Goal: Download file/media

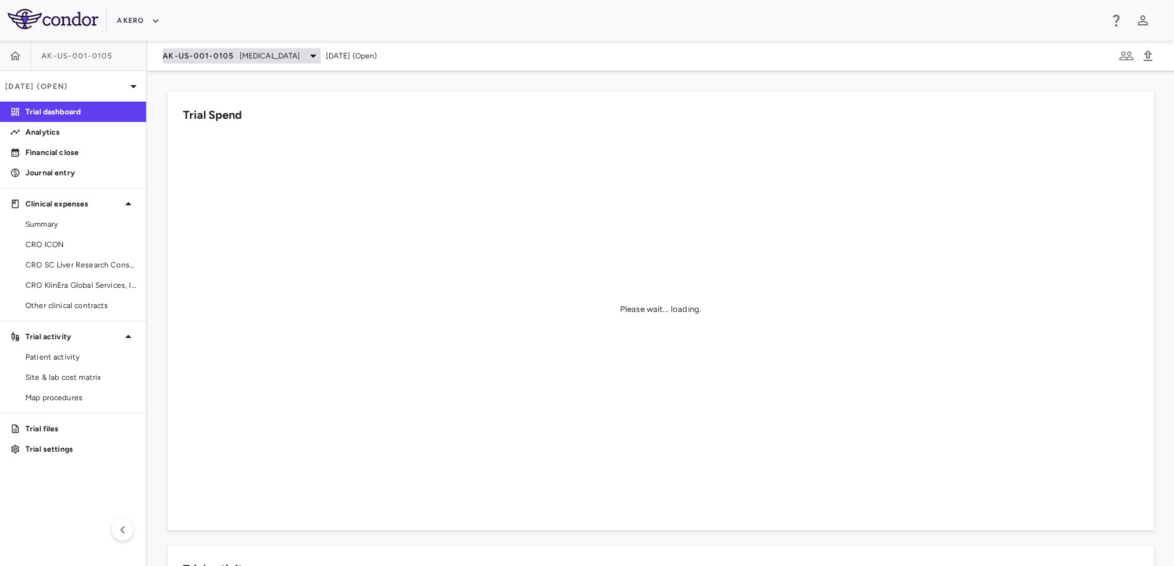
click at [221, 55] on span "AK-US-001-0105" at bounding box center [199, 56] width 72 height 10
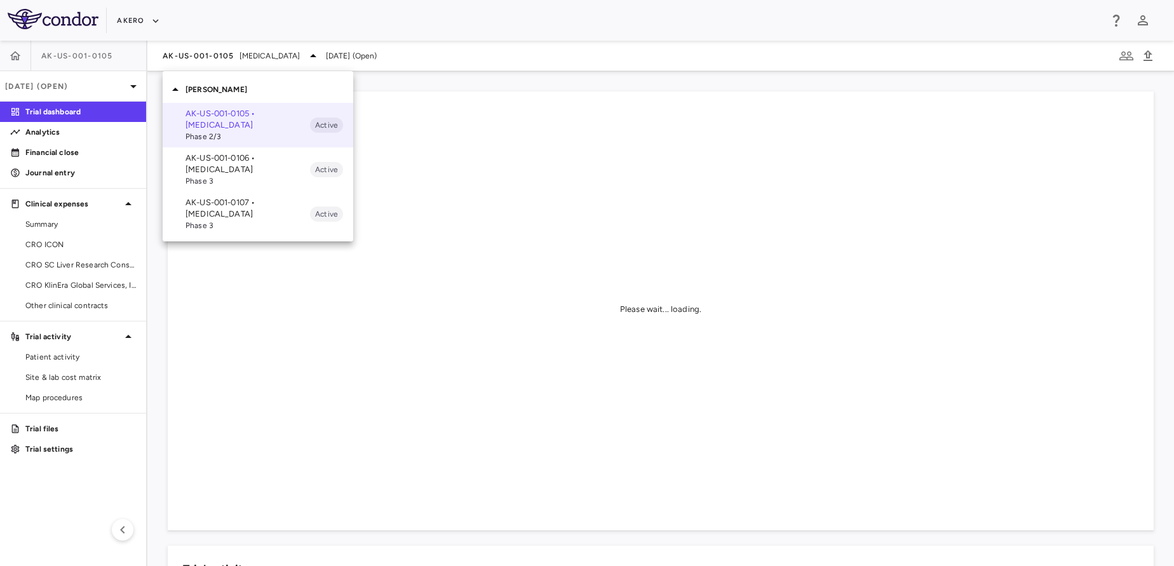
click at [207, 212] on p "AK-US-001-0107 • Nonalcoholic Steatohepatitis" at bounding box center [248, 208] width 125 height 23
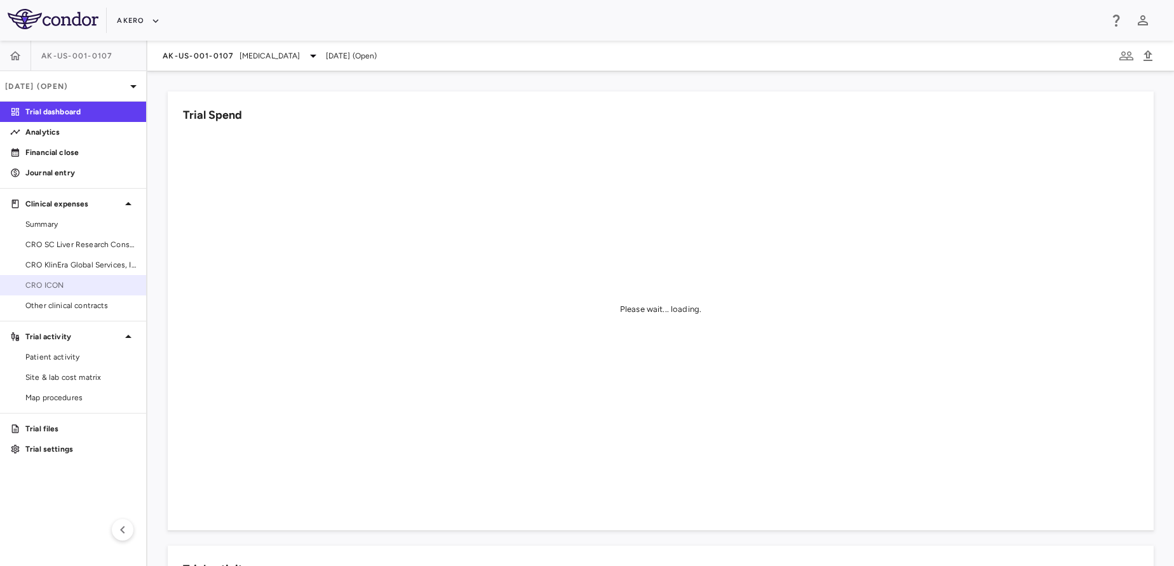
click at [53, 290] on span "CRO ICON" at bounding box center [80, 285] width 111 height 11
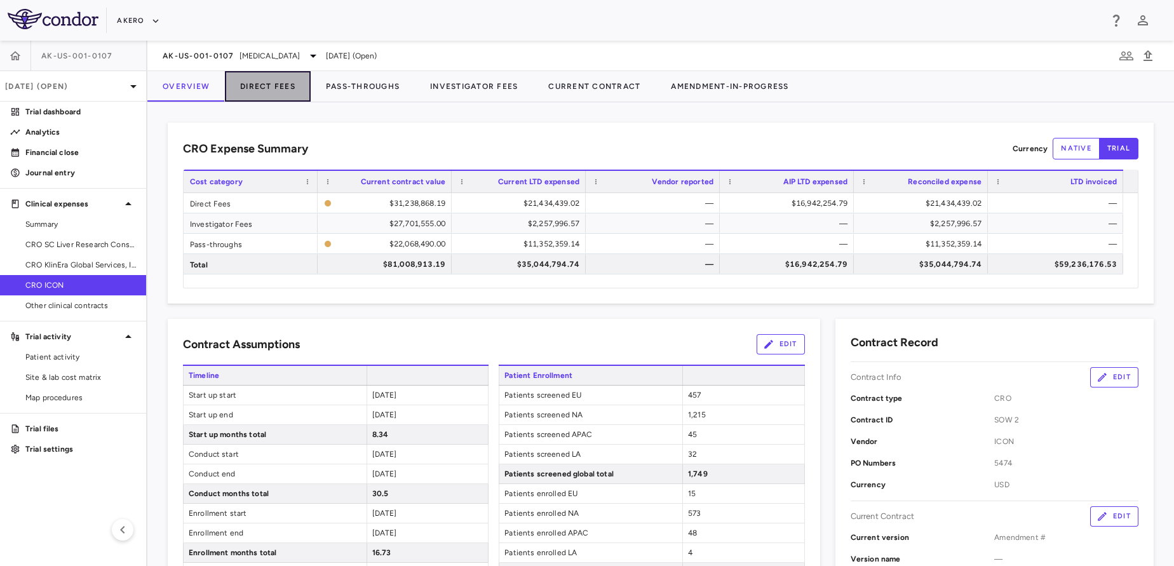
click at [238, 89] on button "Direct Fees" at bounding box center [268, 86] width 86 height 31
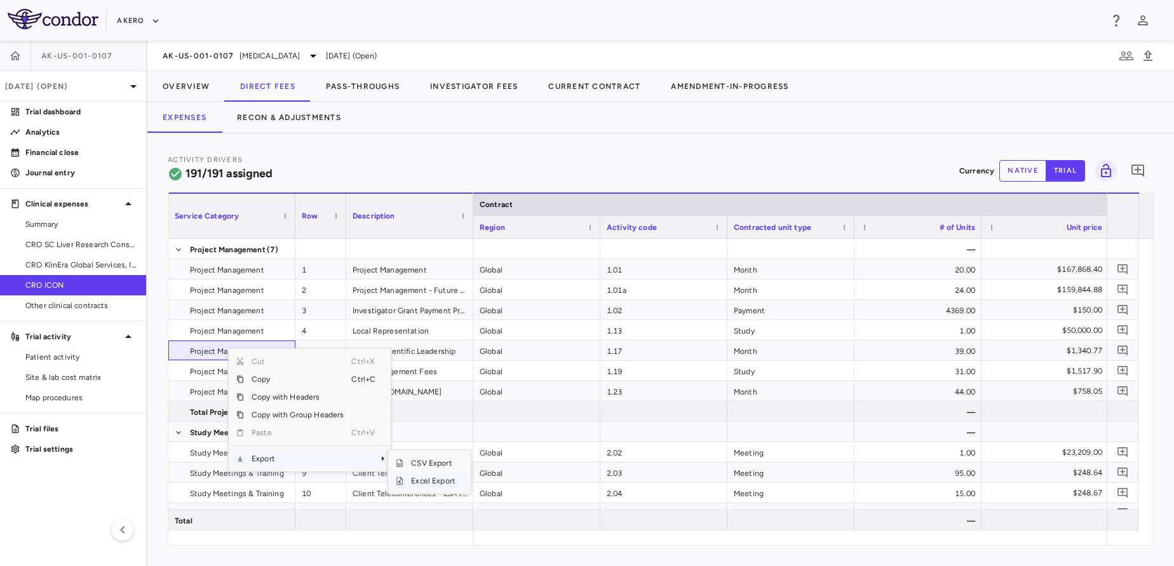
click at [433, 483] on span "Excel Export" at bounding box center [434, 481] width 60 height 18
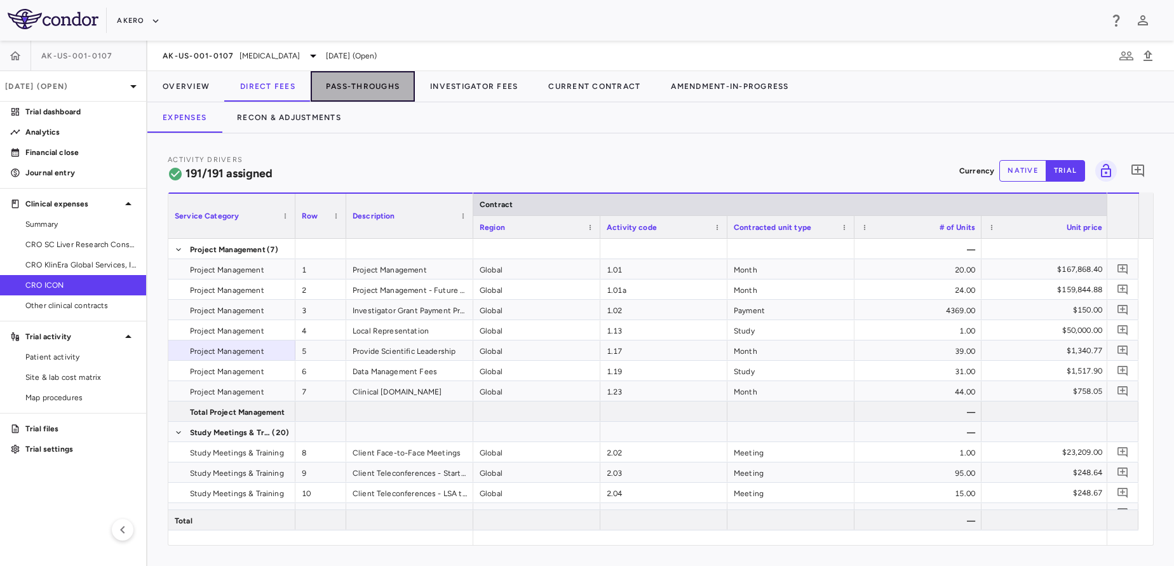
click at [363, 85] on button "Pass-Throughs" at bounding box center [363, 86] width 104 height 31
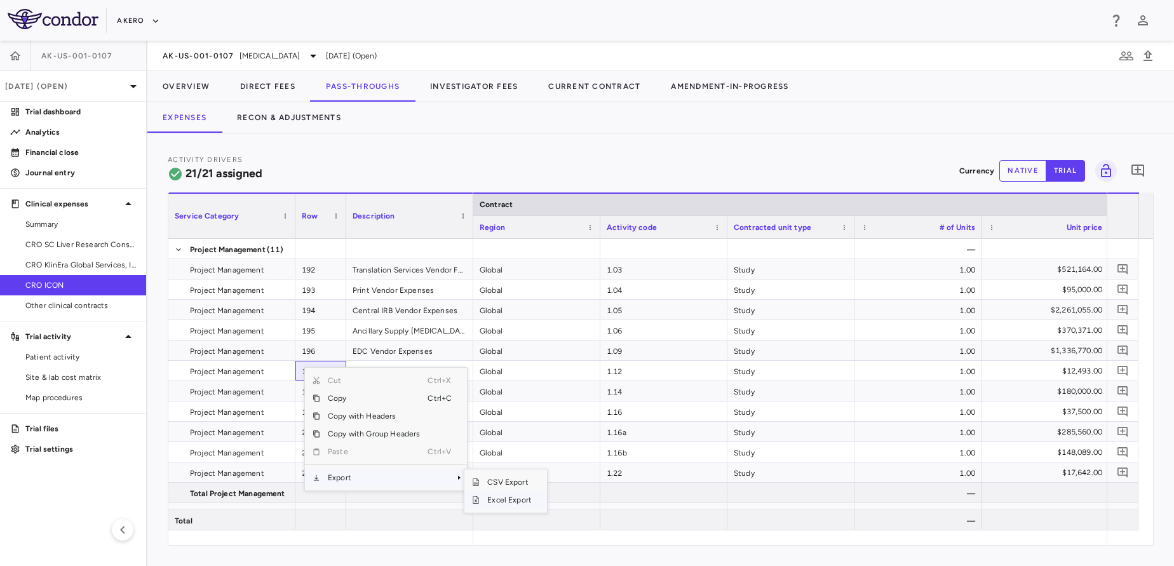
click at [517, 498] on span "Excel Export" at bounding box center [510, 500] width 60 height 18
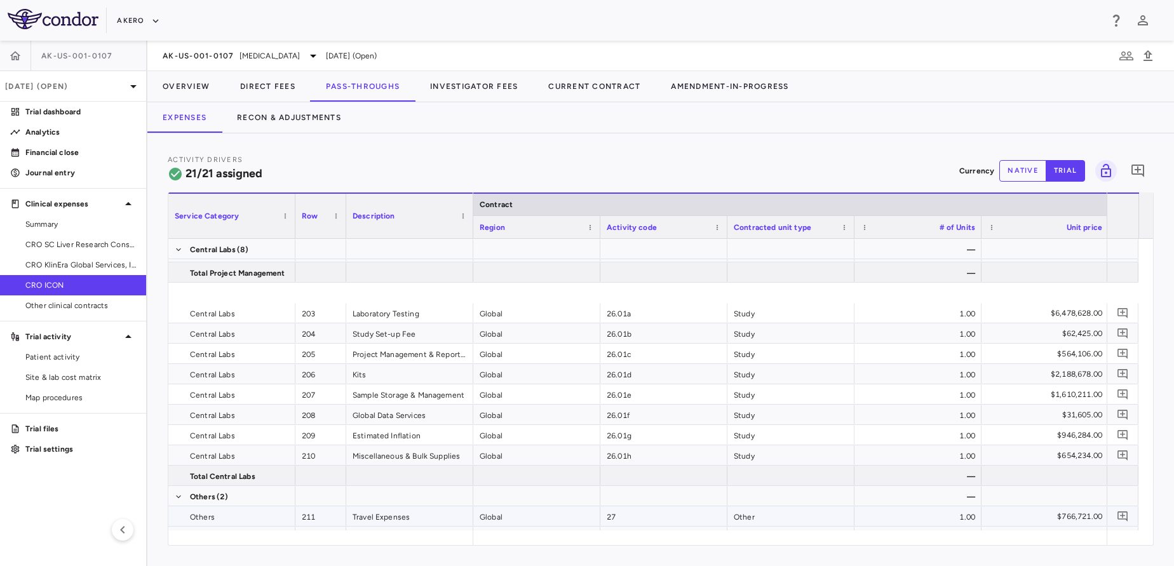
scroll to position [278, 0]
